Goal: Task Accomplishment & Management: Use online tool/utility

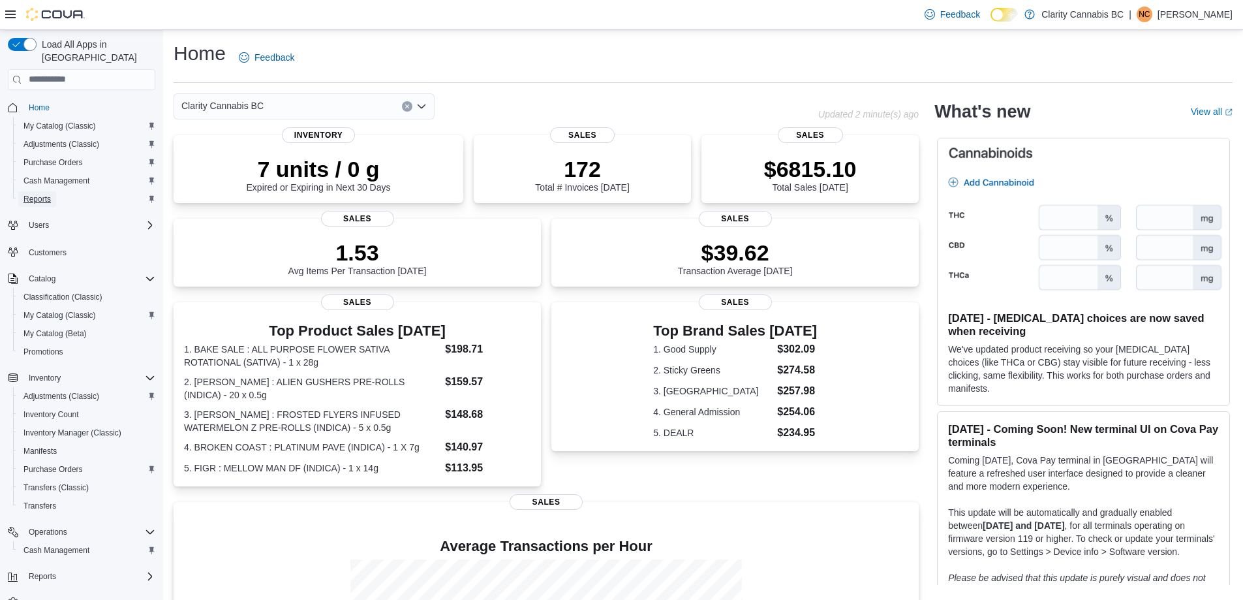
click at [55, 191] on link "Reports" at bounding box center [37, 199] width 38 height 16
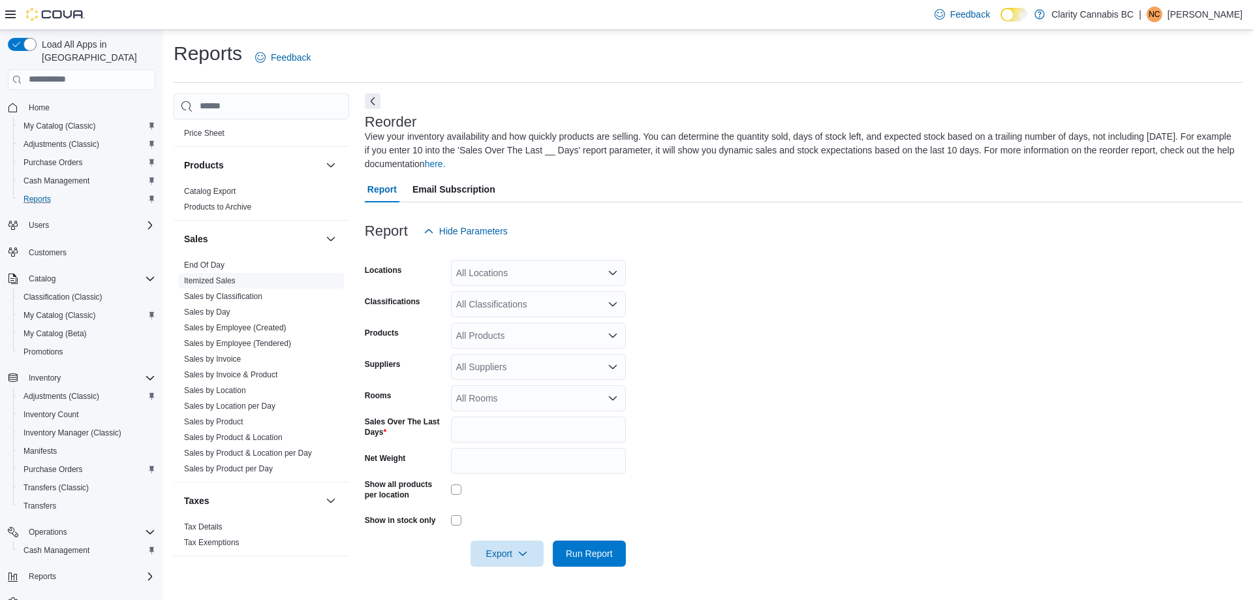
scroll to position [743, 0]
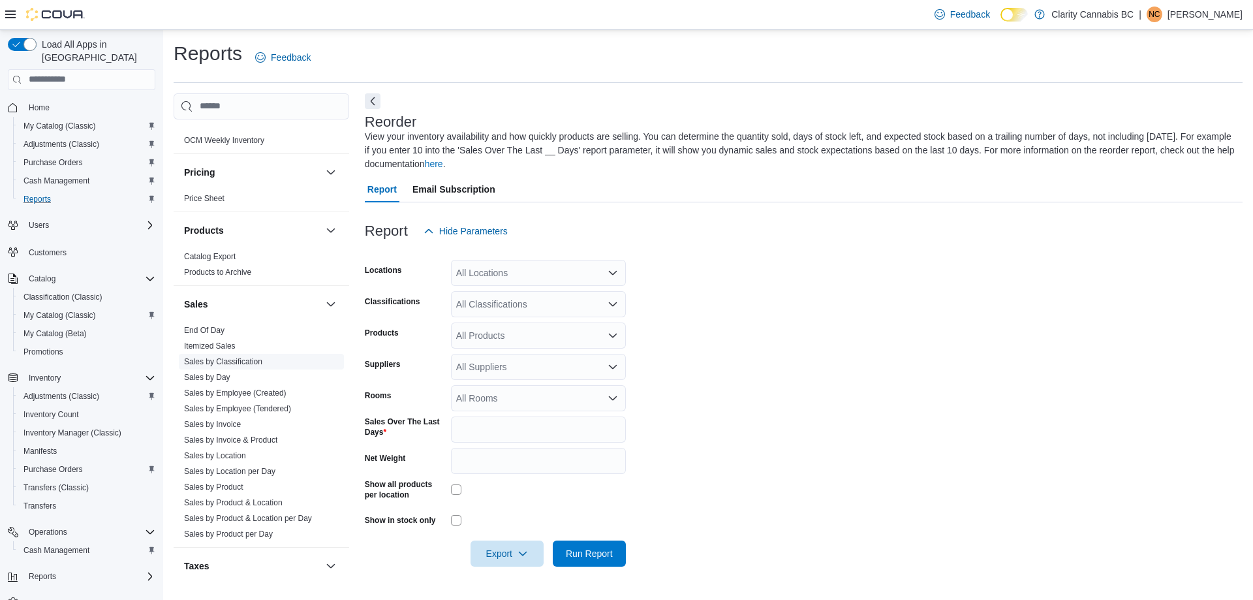
click at [234, 363] on link "Sales by Classification" at bounding box center [223, 361] width 78 height 9
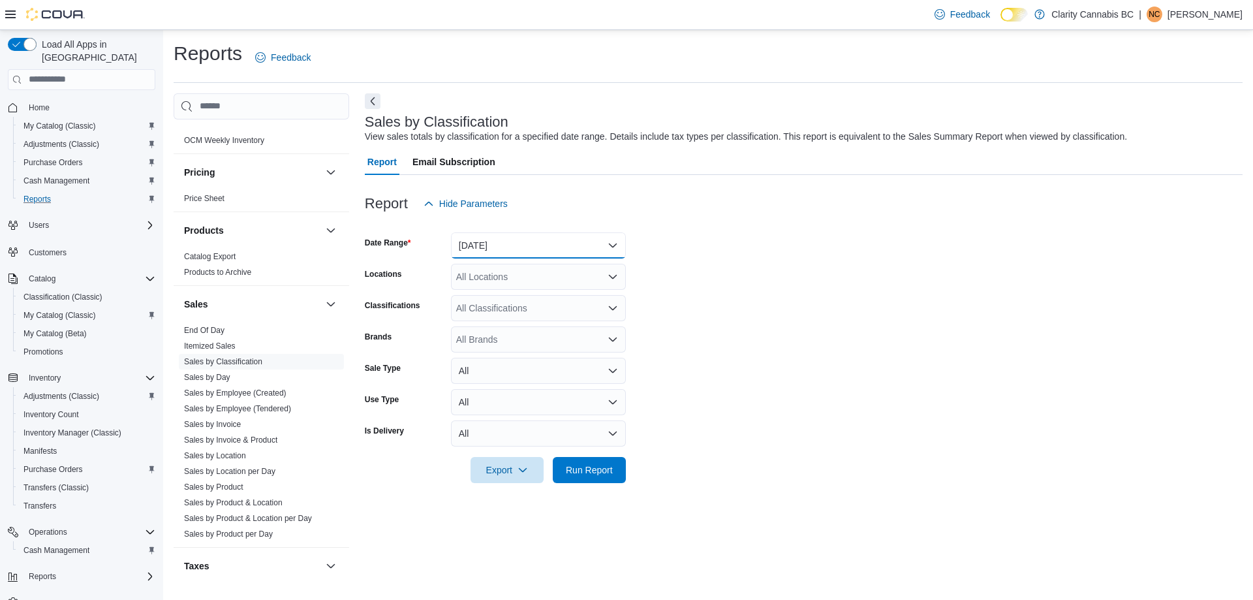
click at [505, 252] on button "[DATE]" at bounding box center [538, 245] width 175 height 26
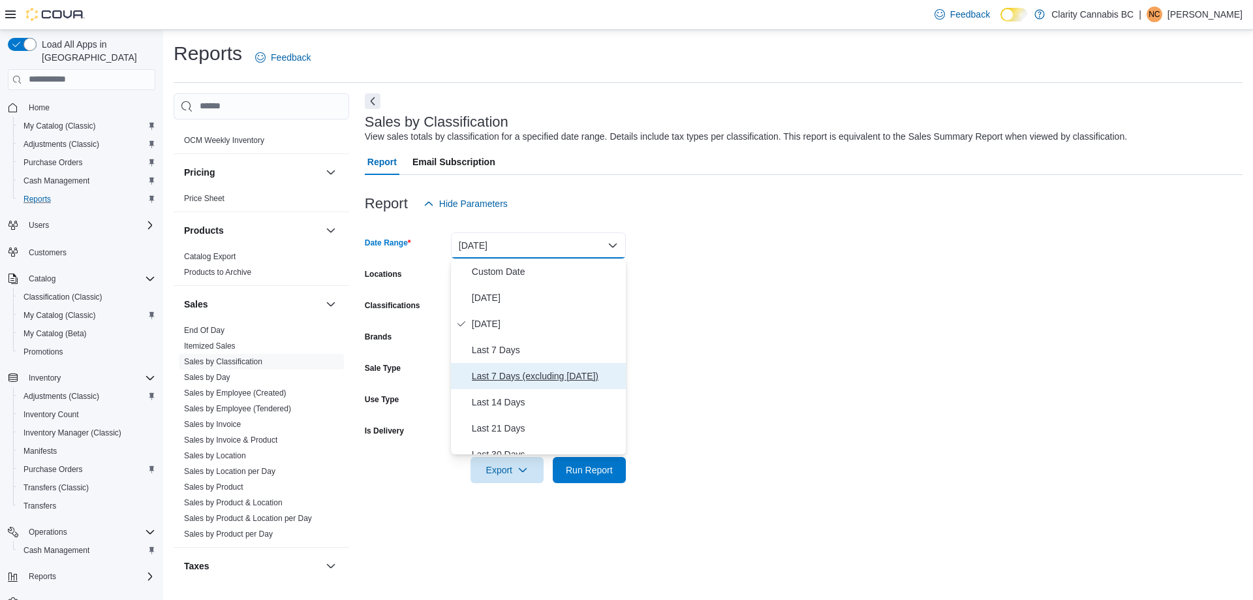
click at [528, 384] on button "Last 7 Days (excluding [DATE])" at bounding box center [538, 376] width 175 height 26
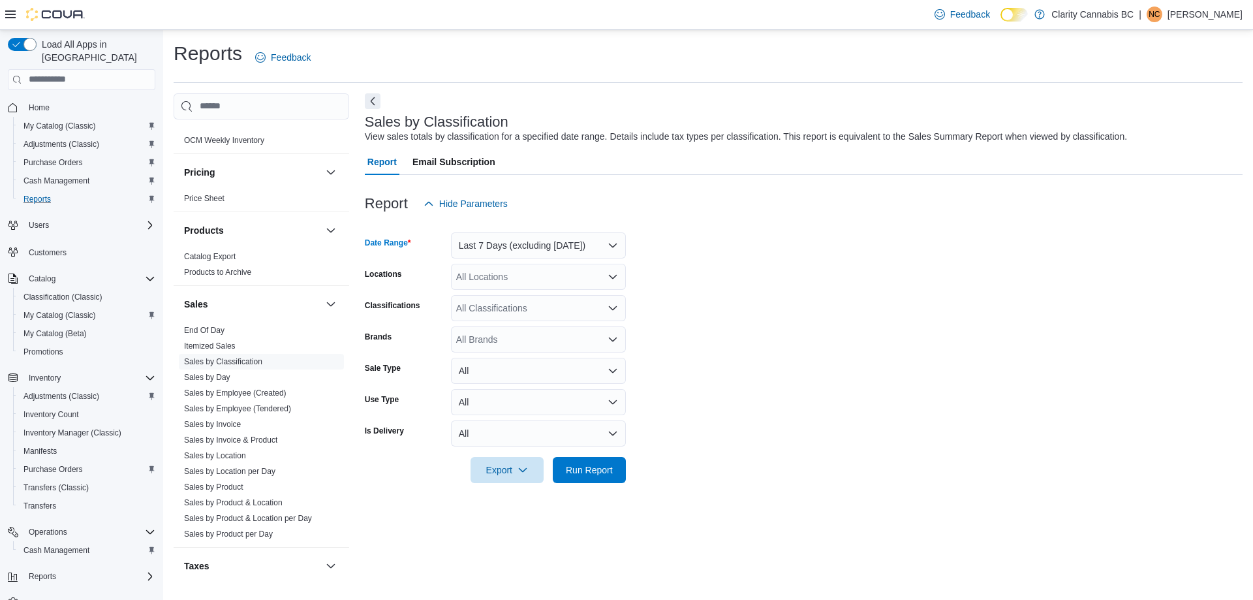
drag, startPoint x: 826, startPoint y: 338, endPoint x: 568, endPoint y: 284, distance: 263.3
click at [825, 338] on form "Date Range Last 7 Days (excluding [DATE]) Locations All Locations Classificatio…" at bounding box center [804, 350] width 878 height 266
click at [560, 283] on div "All Locations" at bounding box center [538, 277] width 175 height 26
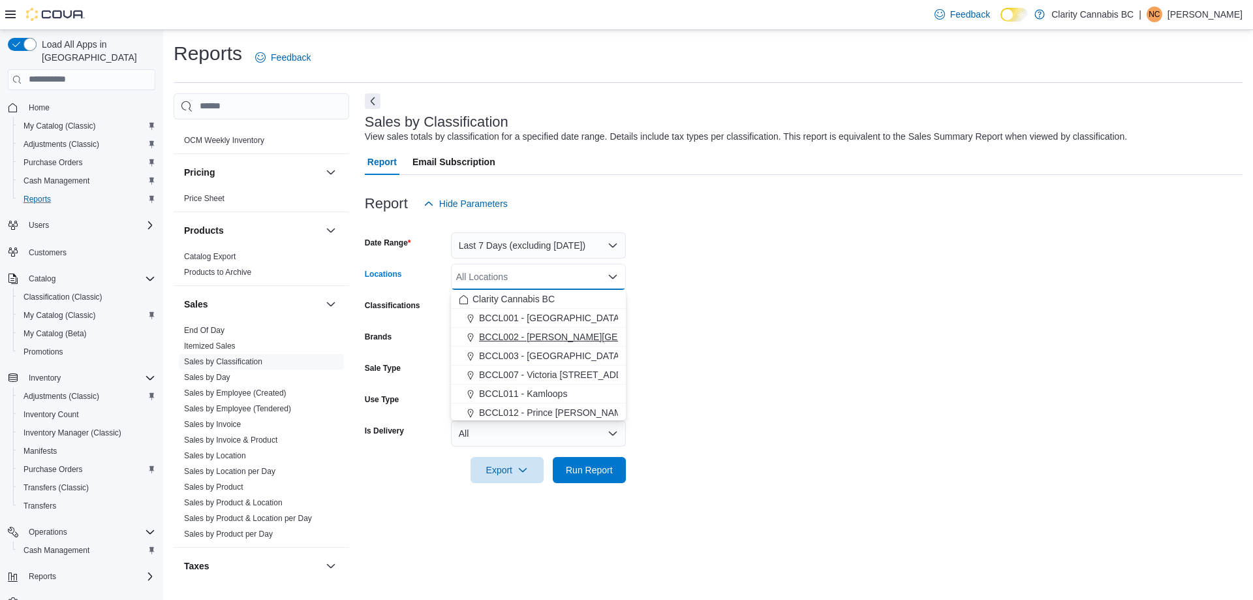
click at [561, 343] on button "BCCL002 - [PERSON_NAME][GEOGRAPHIC_DATA]" at bounding box center [538, 337] width 175 height 19
click at [715, 360] on form "Date Range Last 7 Days (excluding [DATE]) Locations BCCL002 - [PERSON_NAME][GEO…" at bounding box center [804, 350] width 878 height 266
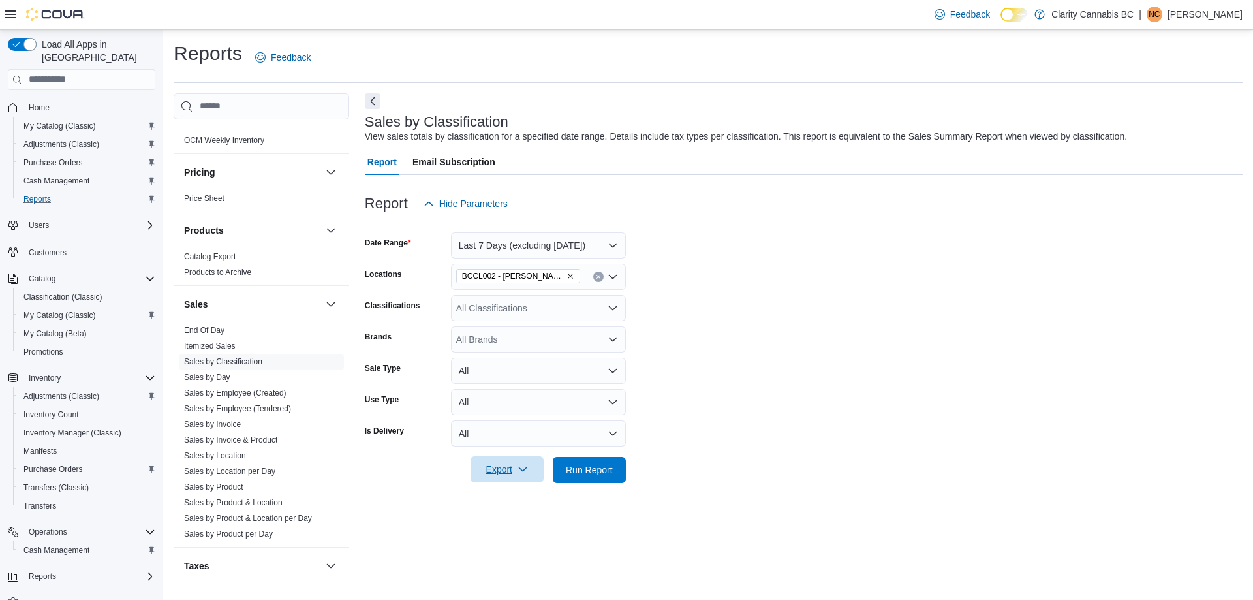
click at [528, 469] on span "Export" at bounding box center [506, 469] width 57 height 26
drag, startPoint x: 521, startPoint y: 493, endPoint x: 528, endPoint y: 495, distance: 7.4
click at [521, 494] on span "Export to Excel" at bounding box center [509, 496] width 59 height 10
click at [572, 464] on span "Run Report" at bounding box center [589, 469] width 47 height 13
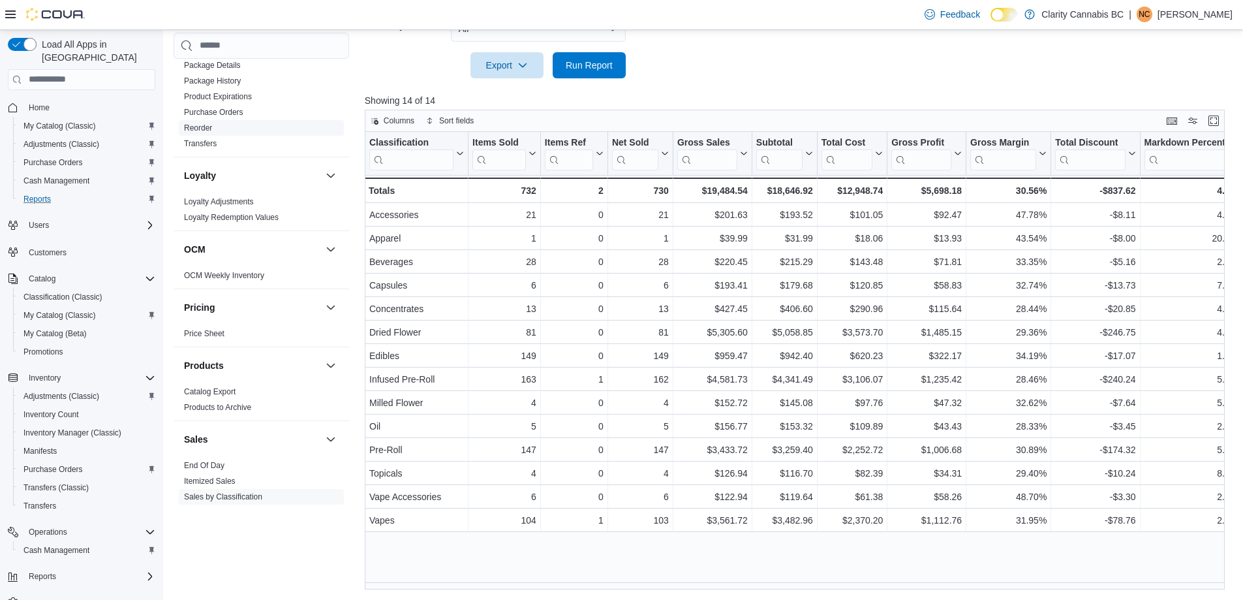
scroll to position [482, 0]
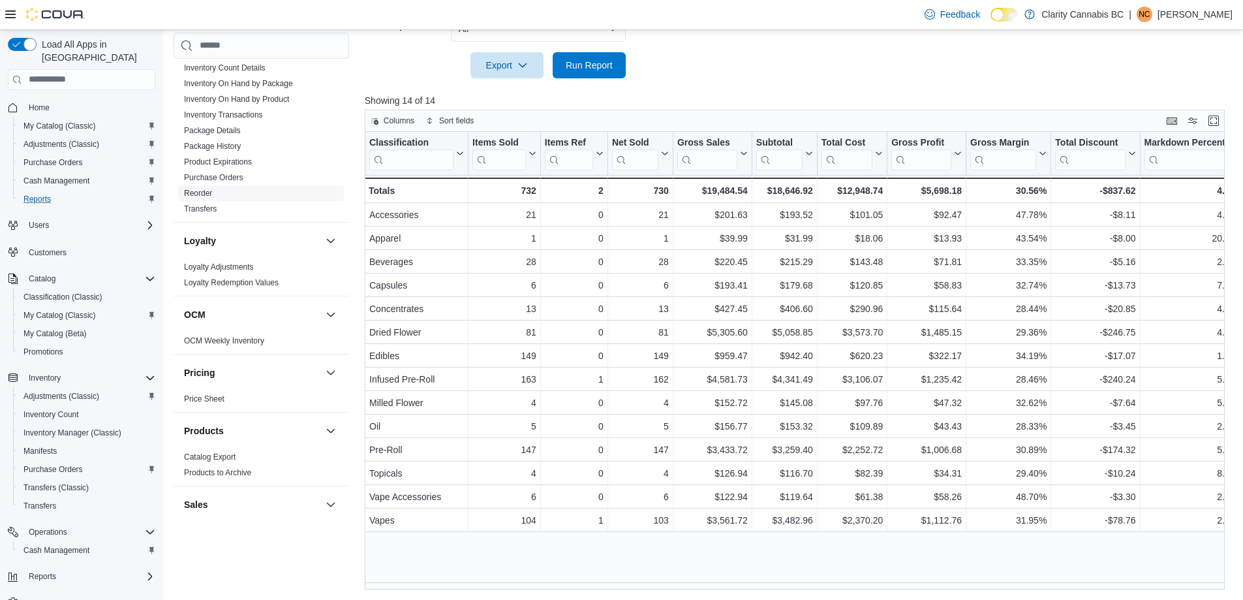
click at [204, 187] on span "Reorder" at bounding box center [261, 193] width 165 height 16
click at [202, 190] on link "Reorder" at bounding box center [198, 193] width 28 height 9
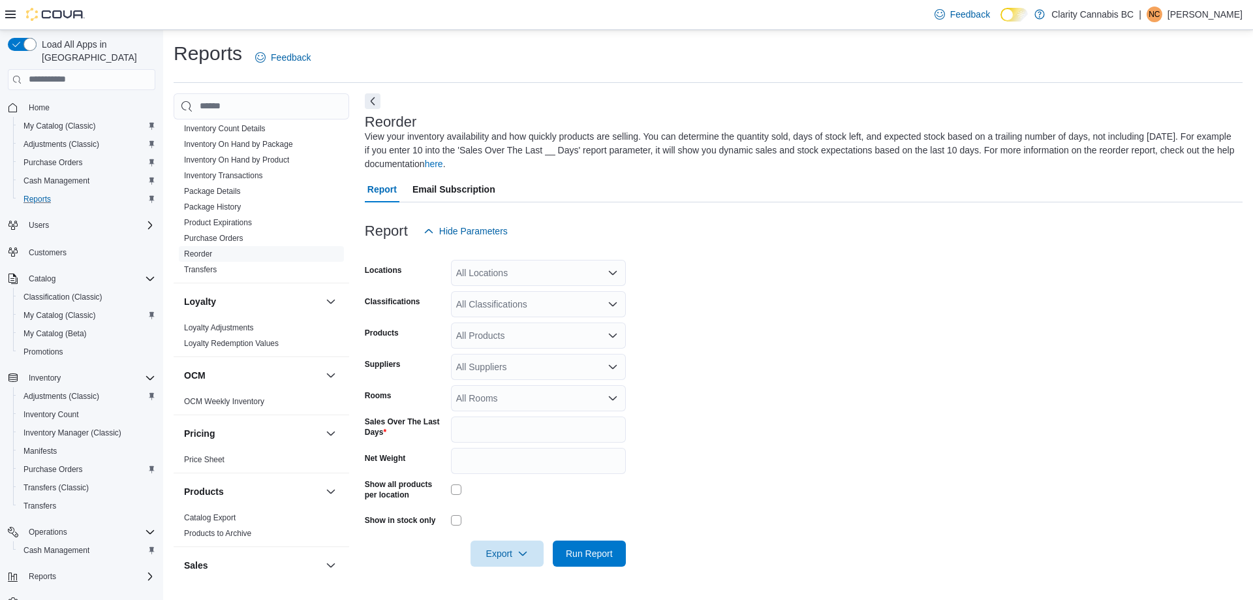
click at [484, 263] on div "All Locations" at bounding box center [538, 273] width 175 height 26
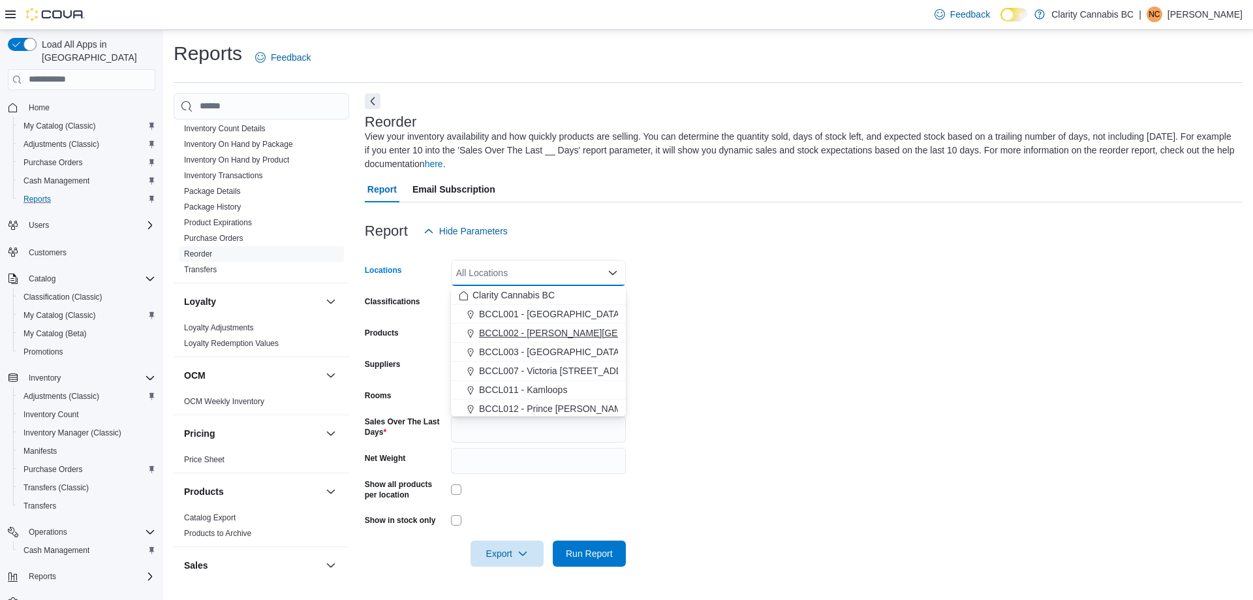
click at [577, 326] on button "BCCL002 - [PERSON_NAME][GEOGRAPHIC_DATA]" at bounding box center [538, 333] width 175 height 19
click at [735, 275] on form "Locations BCCL002 - [PERSON_NAME][GEOGRAPHIC_DATA] Combo box. Selected. BCCL002…" at bounding box center [804, 405] width 878 height 322
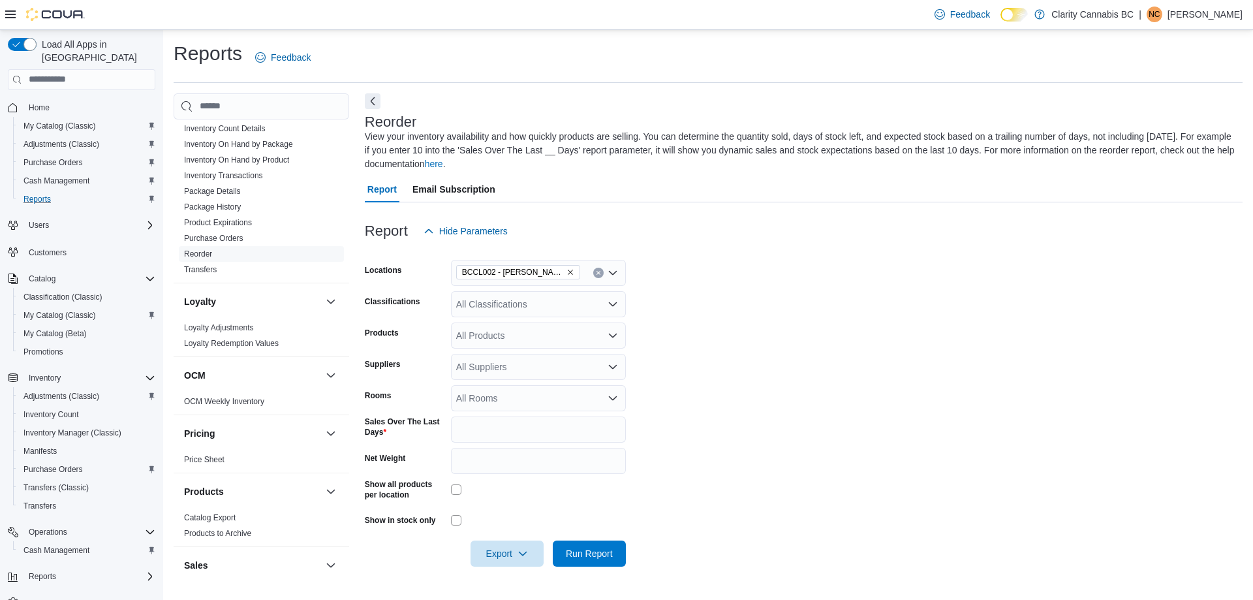
click at [607, 309] on icon "Open list of options" at bounding box center [612, 304] width 10 height 10
drag, startPoint x: 690, startPoint y: 325, endPoint x: 684, endPoint y: 328, distance: 7.0
click at [688, 326] on form "Locations BCCL002 - [PERSON_NAME][GEOGRAPHIC_DATA] Classifications All Classifi…" at bounding box center [804, 405] width 878 height 322
click at [529, 363] on div "All Suppliers" at bounding box center [538, 367] width 175 height 26
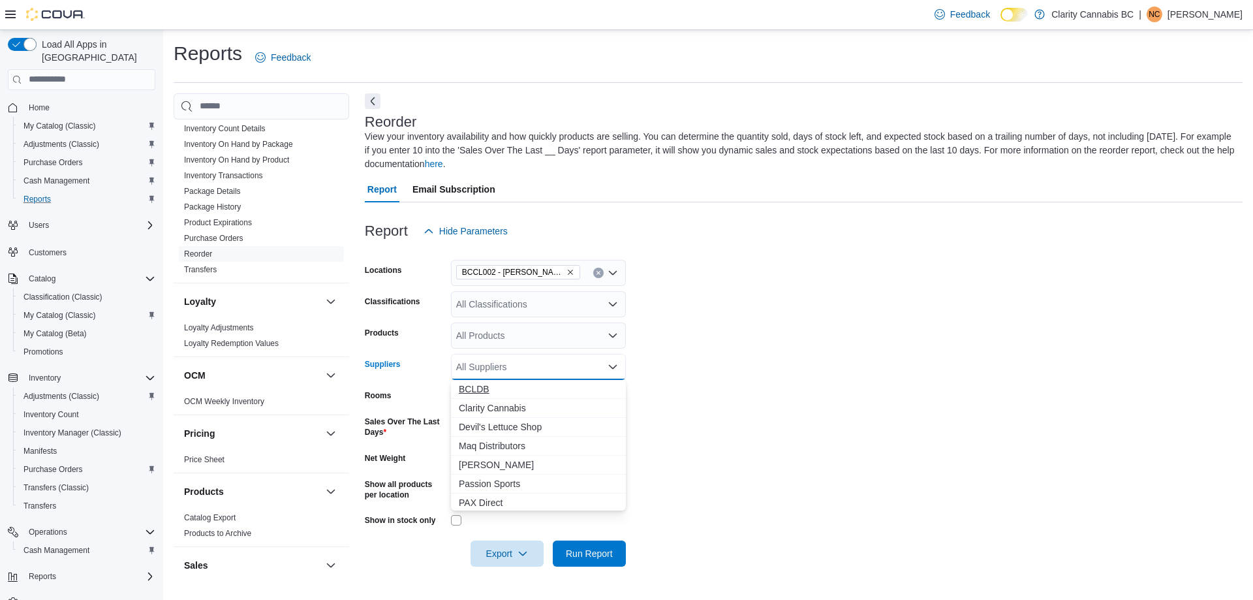
click at [509, 386] on span "BCLDB" at bounding box center [538, 388] width 159 height 13
drag, startPoint x: 676, startPoint y: 384, endPoint x: 668, endPoint y: 398, distance: 15.8
click at [673, 384] on form "Locations BCCL002 - [PERSON_NAME][GEOGRAPHIC_DATA] Classifications All Classifi…" at bounding box center [804, 405] width 878 height 322
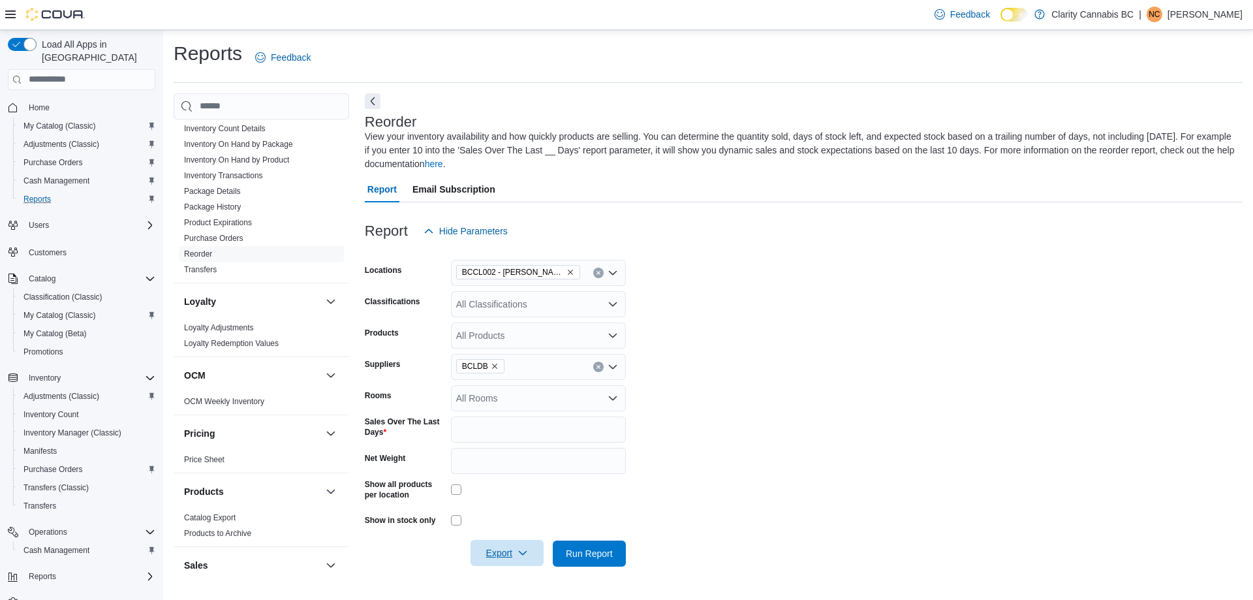
click at [517, 564] on span "Export" at bounding box center [506, 553] width 57 height 26
click at [506, 474] on span "Export to Excel" at bounding box center [509, 475] width 59 height 10
click at [1060, 142] on div "View your inventory availability and how quickly products are selling. You can …" at bounding box center [800, 150] width 871 height 41
